Goal: Task Accomplishment & Management: Manage account settings

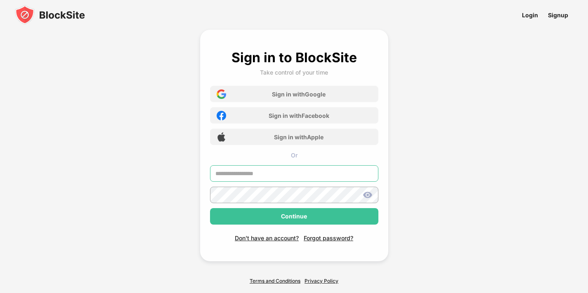
click at [307, 176] on input "text" at bounding box center [294, 173] width 168 height 17
type input "**********"
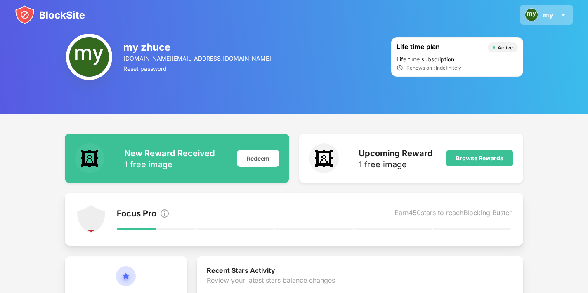
click at [545, 15] on div "my" at bounding box center [548, 15] width 10 height 8
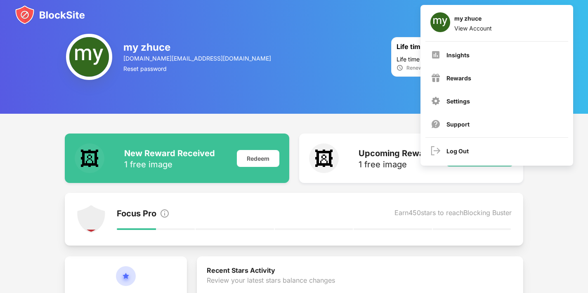
click at [102, 48] on img at bounding box center [89, 57] width 46 height 46
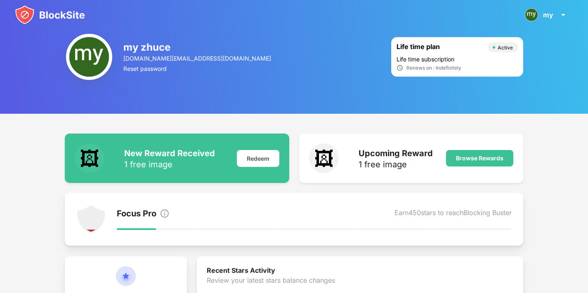
click at [60, 18] on img at bounding box center [50, 15] width 70 height 20
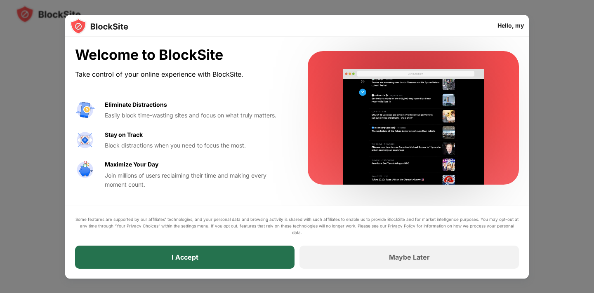
click at [259, 254] on div "I Accept" at bounding box center [185, 257] width 220 height 23
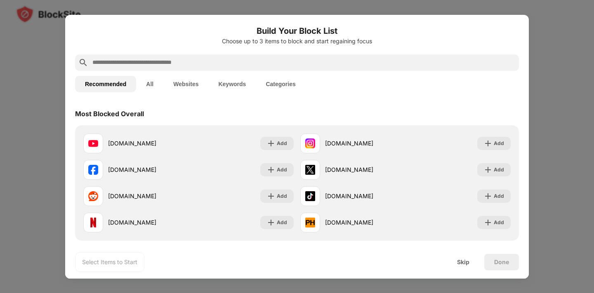
click at [149, 83] on button "All" at bounding box center [149, 84] width 27 height 17
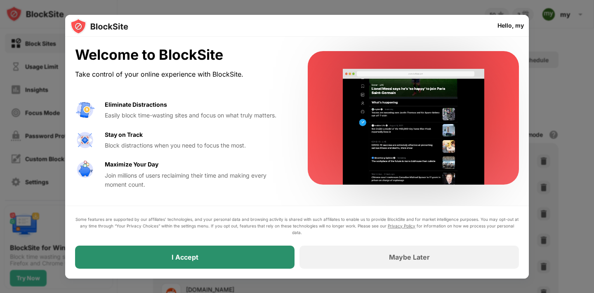
click at [265, 258] on div "I Accept" at bounding box center [185, 257] width 220 height 23
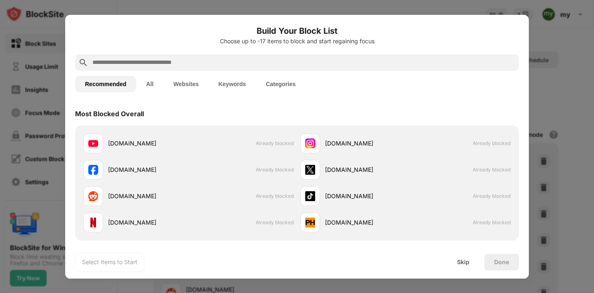
click at [154, 81] on button "All" at bounding box center [149, 84] width 27 height 17
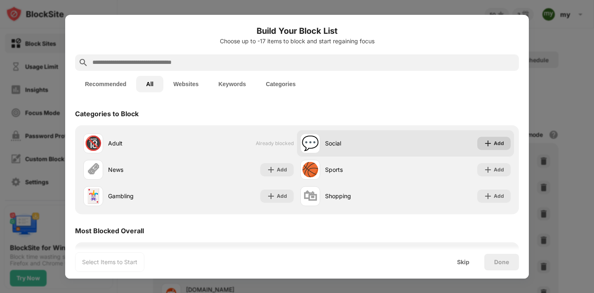
click at [501, 144] on div "Add" at bounding box center [493, 143] width 33 height 13
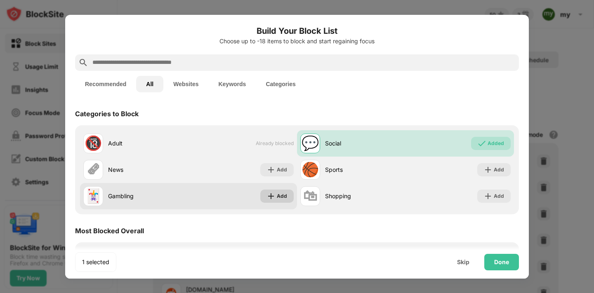
click at [282, 194] on div "Add" at bounding box center [282, 196] width 10 height 8
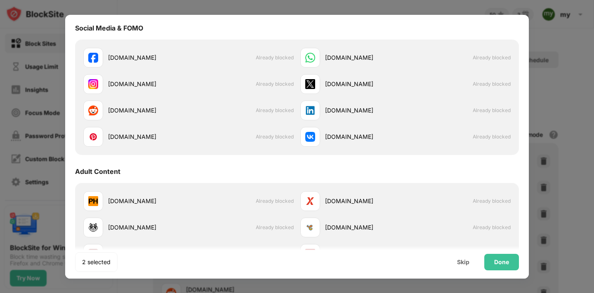
scroll to position [310, 0]
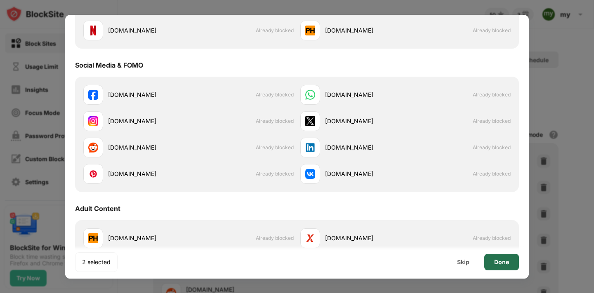
click at [509, 261] on div "Done" at bounding box center [501, 262] width 35 height 17
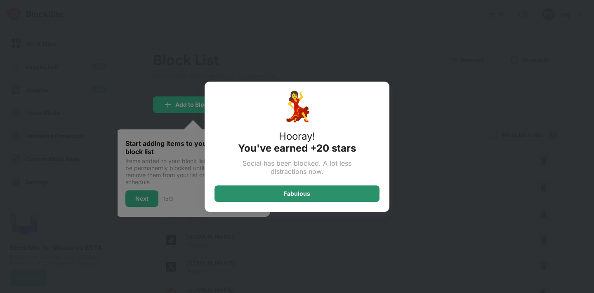
click at [301, 197] on div "Fabulous" at bounding box center [297, 194] width 26 height 7
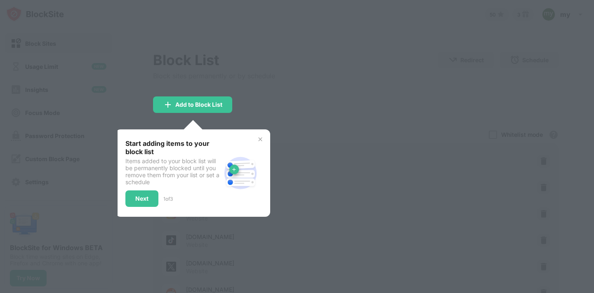
click at [262, 138] on img at bounding box center [260, 139] width 7 height 7
